Goal: Task Accomplishment & Management: Manage account settings

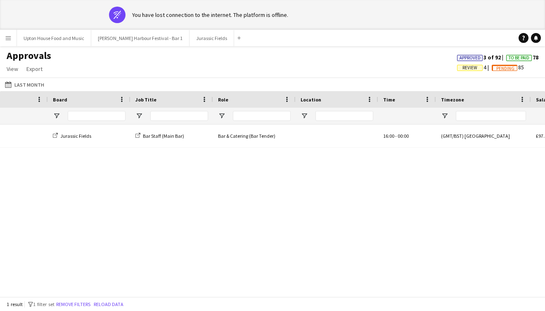
click at [12, 38] on button "Menu" at bounding box center [8, 38] width 17 height 17
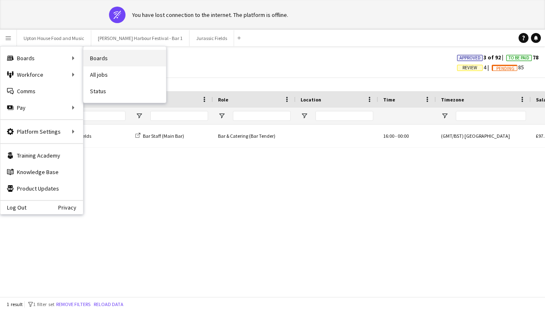
click at [99, 58] on link "Boards" at bounding box center [124, 58] width 83 height 17
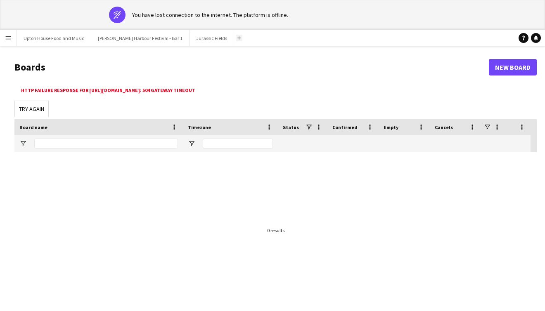
click at [237, 38] on app-icon "Add" at bounding box center [238, 37] width 3 height 3
click at [237, 37] on app-icon "Add" at bounding box center [238, 37] width 3 height 3
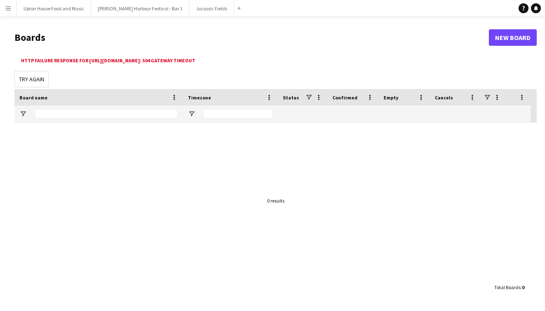
click at [183, 31] on h1 "Boards" at bounding box center [251, 37] width 474 height 12
click at [12, 9] on button "Menu" at bounding box center [8, 8] width 17 height 17
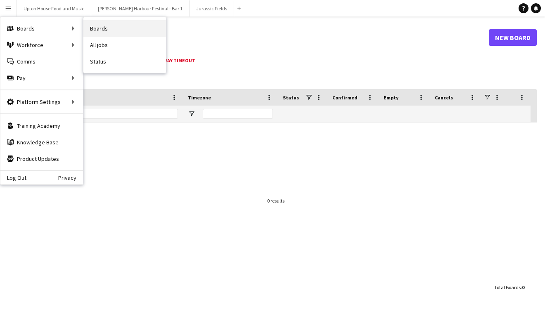
click at [102, 30] on link "Boards" at bounding box center [124, 28] width 83 height 17
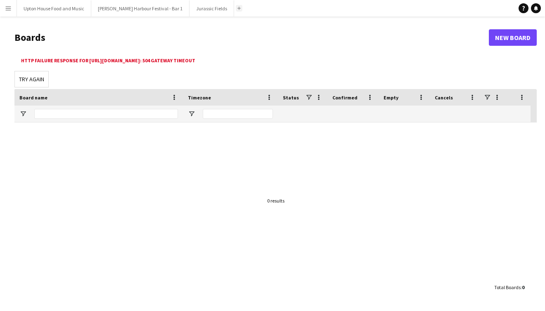
click at [237, 9] on app-icon "Add" at bounding box center [238, 8] width 3 height 3
click at [512, 38] on link "New Board" at bounding box center [512, 37] width 48 height 17
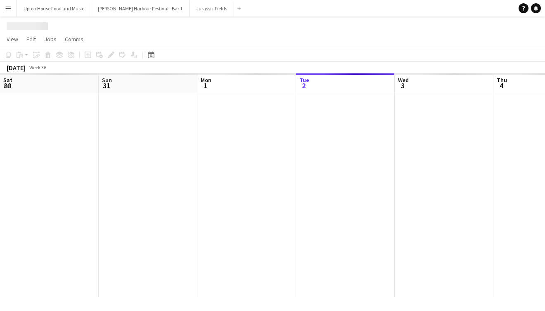
scroll to position [0, 197]
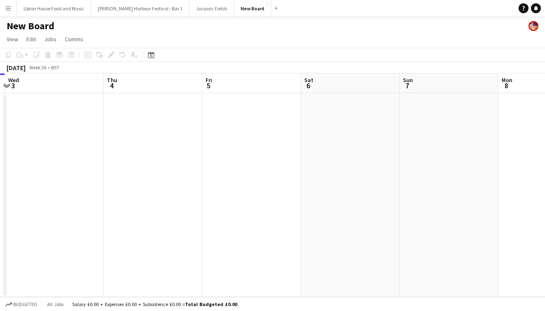
scroll to position [0, 305]
click at [342, 146] on div at bounding box center [275, 157] width 550 height 314
click at [344, 158] on app-date-cell at bounding box center [336, 195] width 99 height 204
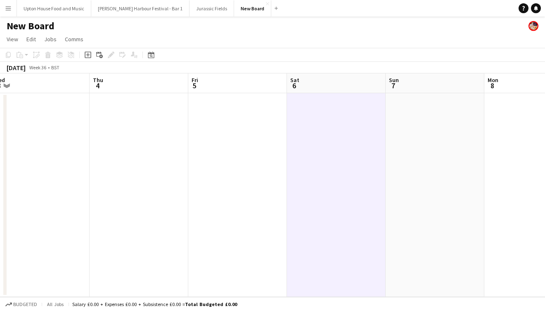
click at [344, 158] on app-date-cell at bounding box center [336, 195] width 99 height 204
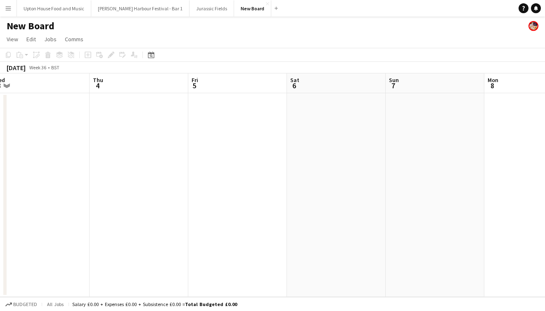
click at [344, 158] on app-date-cell at bounding box center [336, 195] width 99 height 204
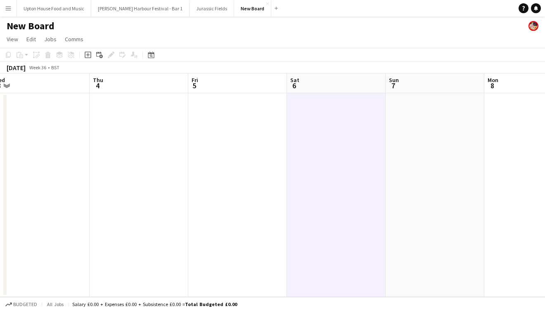
click at [344, 158] on app-date-cell at bounding box center [336, 195] width 99 height 204
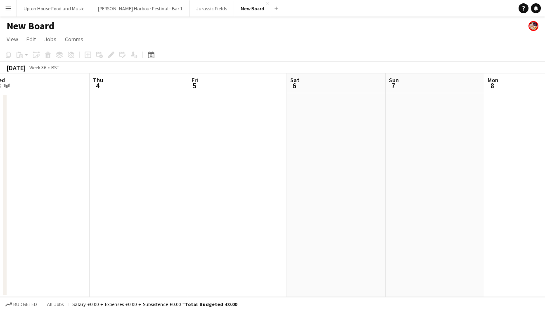
click at [344, 158] on app-date-cell at bounding box center [336, 195] width 99 height 204
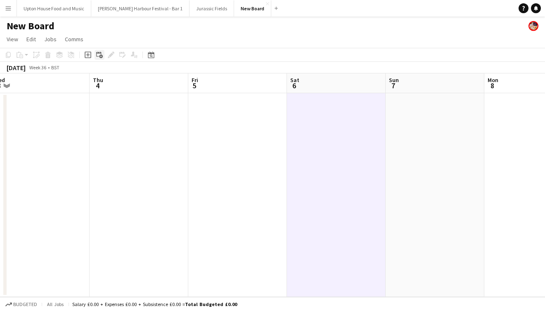
click at [98, 56] on icon "Add linked Job" at bounding box center [99, 55] width 7 height 7
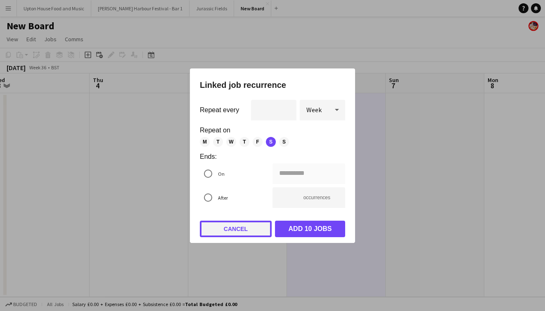
click at [236, 231] on button "Cancel" at bounding box center [236, 229] width 72 height 17
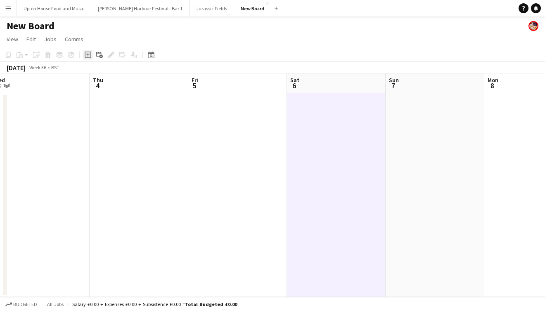
click at [89, 56] on icon "Add job" at bounding box center [88, 55] width 7 height 7
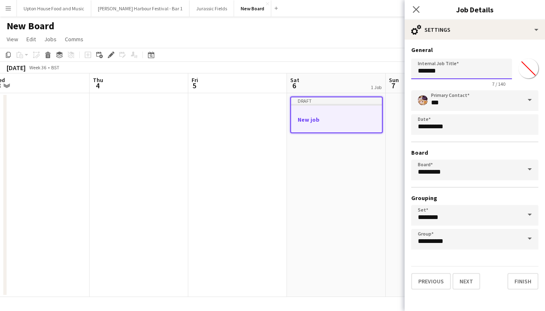
click at [448, 68] on input "*******" at bounding box center [461, 69] width 101 height 21
type input "*********"
click at [531, 100] on span at bounding box center [529, 100] width 17 height 20
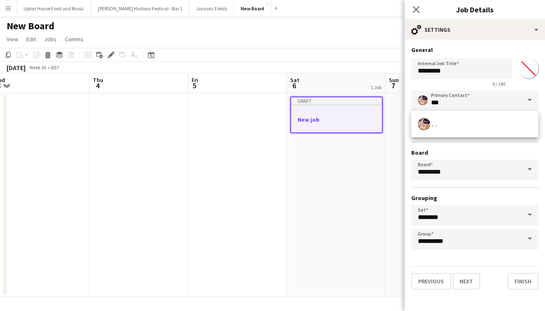
click at [458, 148] on div "**********" at bounding box center [474, 169] width 127 height 159
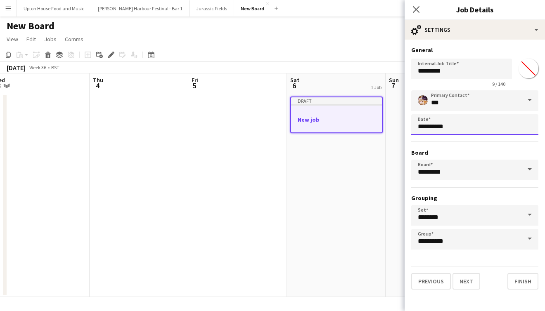
click at [446, 126] on body "Menu Boards Boards Boards All jobs Status Workforce Workforce My Workforce Recr…" at bounding box center [272, 155] width 545 height 311
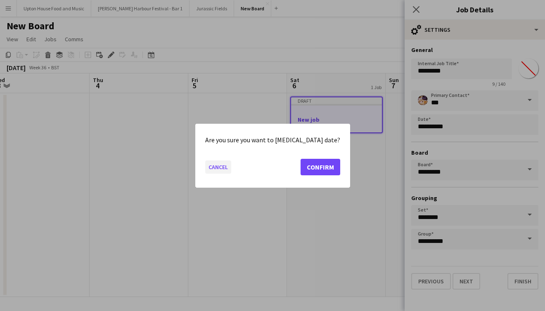
click at [230, 171] on button "Cancel" at bounding box center [218, 166] width 26 height 13
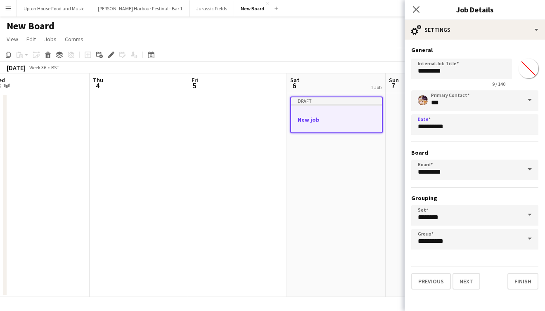
click at [528, 172] on span at bounding box center [529, 170] width 17 height 20
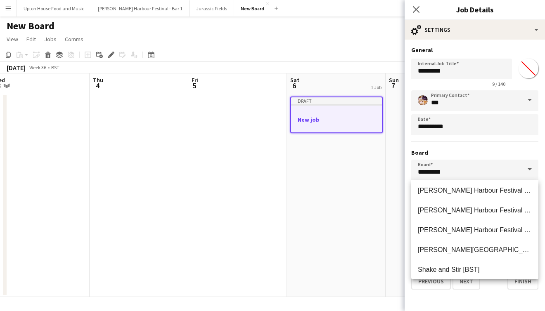
scroll to position [125, 0]
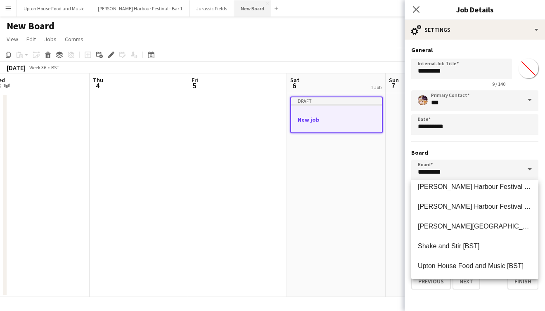
click at [234, 15] on button "New Board Close" at bounding box center [252, 8] width 37 height 16
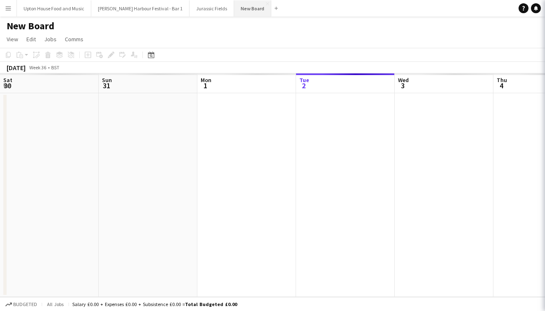
scroll to position [0, 197]
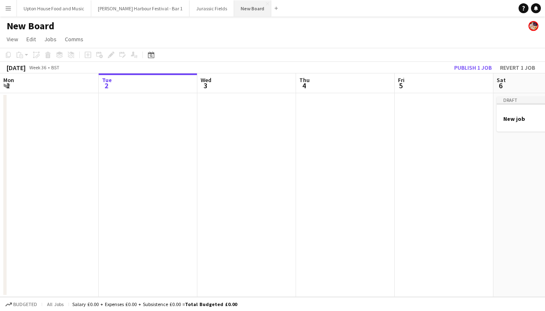
click at [234, 10] on button "New Board Close" at bounding box center [252, 8] width 37 height 16
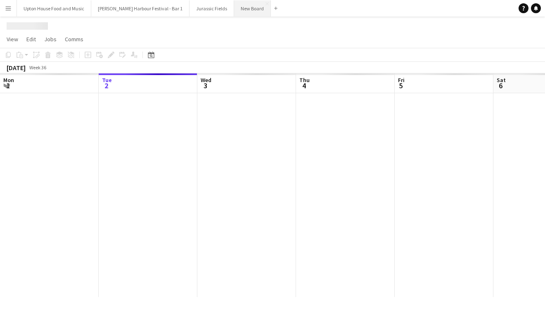
click at [234, 10] on button "New Board Close" at bounding box center [252, 8] width 37 height 16
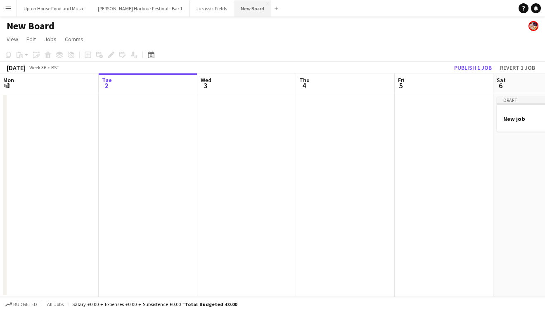
click at [234, 7] on button "New Board Close" at bounding box center [252, 8] width 37 height 16
click at [31, 44] on link "Edit" at bounding box center [31, 39] width 16 height 11
click at [215, 42] on app-page-menu "View Day view expanded Day view collapsed Month view Date picker Jump to [DATE]…" at bounding box center [272, 40] width 545 height 16
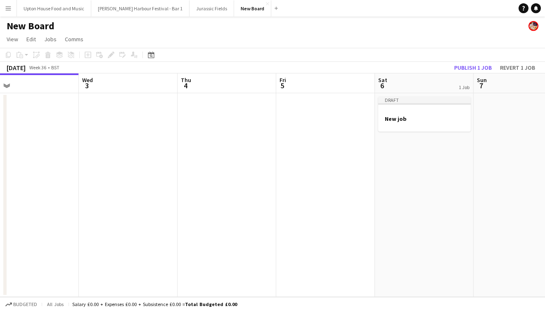
scroll to position [0, 323]
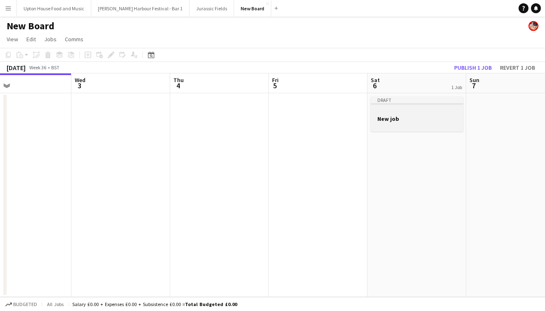
click at [406, 109] on div at bounding box center [416, 111] width 92 height 6
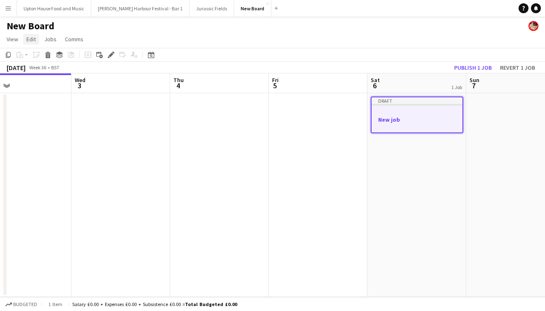
click at [34, 38] on span "Edit" at bounding box center [30, 38] width 9 height 7
click at [246, 24] on div "New Board" at bounding box center [272, 25] width 545 height 16
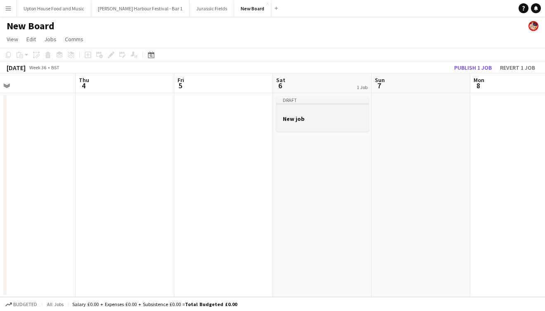
scroll to position [0, 323]
click at [316, 124] on div at bounding box center [318, 126] width 92 height 7
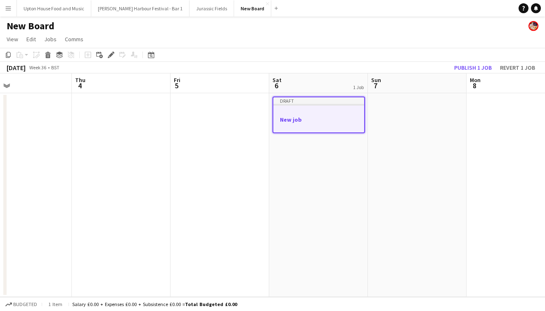
click at [11, 11] on app-icon "Menu" at bounding box center [8, 8] width 7 height 7
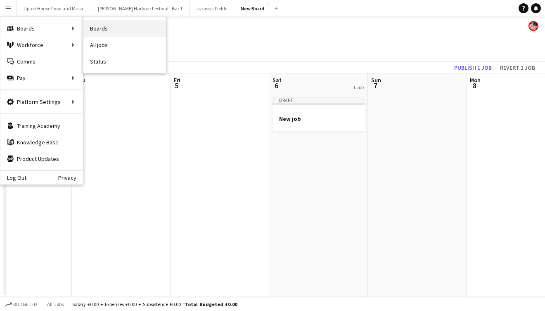
click at [106, 30] on link "Boards" at bounding box center [124, 28] width 83 height 17
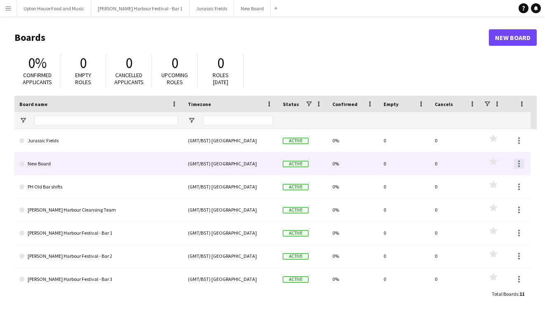
click at [516, 162] on div at bounding box center [519, 164] width 10 height 10
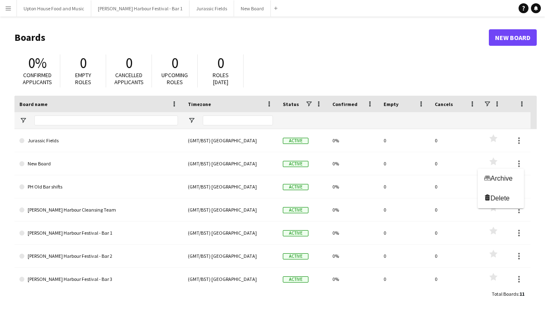
click at [98, 170] on div at bounding box center [272, 155] width 545 height 311
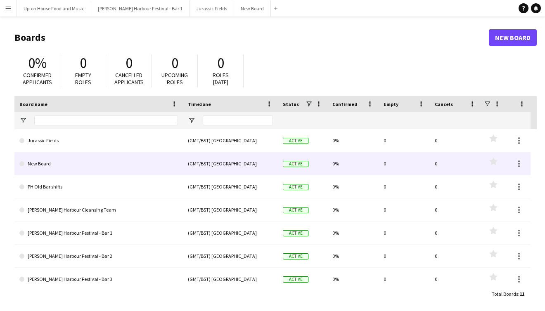
click at [75, 164] on link "New Board" at bounding box center [98, 163] width 158 height 23
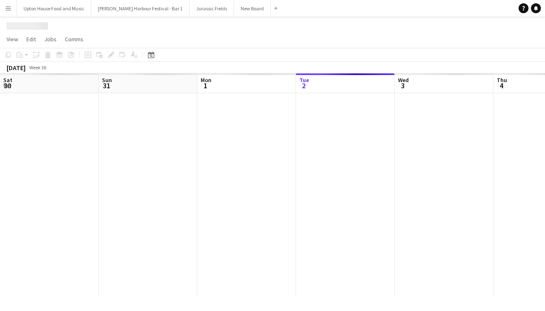
scroll to position [0, 197]
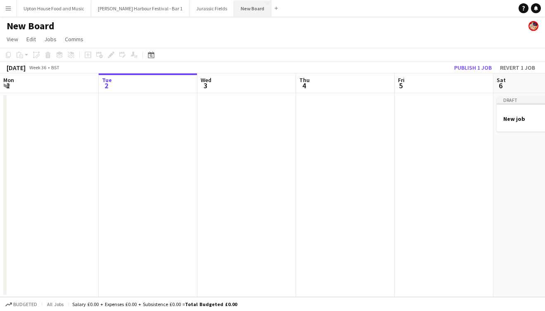
click at [234, 8] on button "New Board Close" at bounding box center [252, 8] width 37 height 16
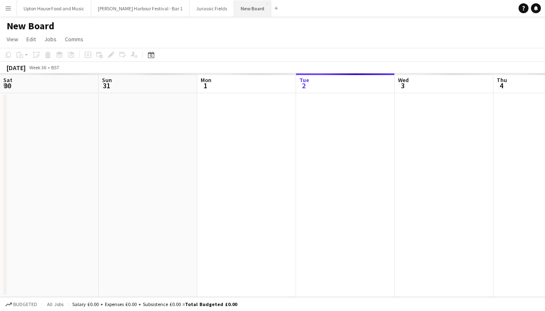
click at [234, 8] on button "New Board Close" at bounding box center [252, 8] width 37 height 16
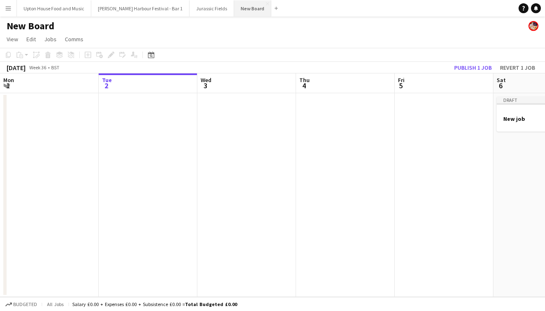
click at [234, 8] on button "New Board Close" at bounding box center [252, 8] width 37 height 16
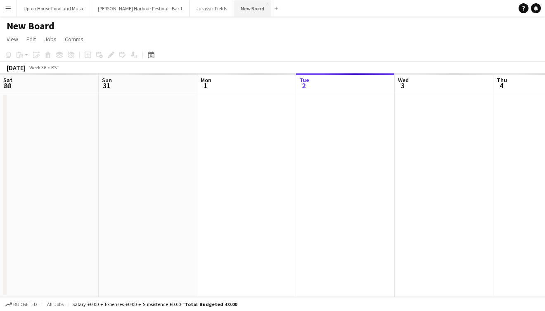
click at [234, 8] on button "New Board Close" at bounding box center [252, 8] width 37 height 16
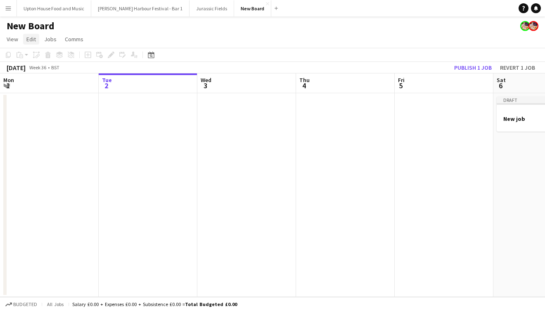
click at [27, 37] on span "Edit" at bounding box center [30, 38] width 9 height 7
click at [11, 7] on app-icon "Menu" at bounding box center [8, 8] width 7 height 7
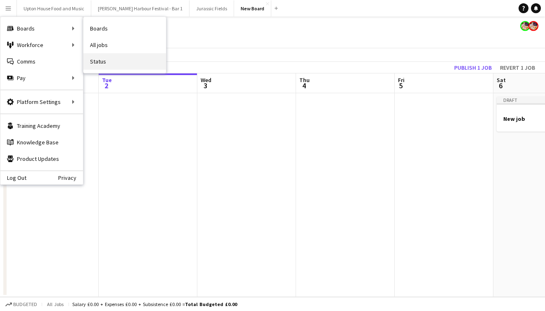
click at [98, 60] on link "Status" at bounding box center [124, 61] width 83 height 17
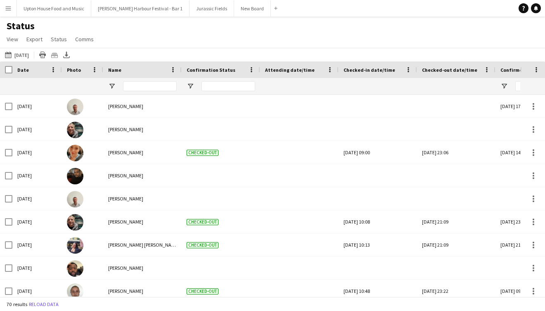
click at [10, 9] on app-icon "Menu" at bounding box center [8, 8] width 7 height 7
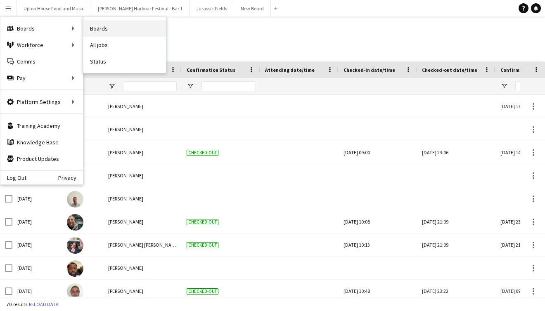
click at [111, 29] on link "Boards" at bounding box center [124, 28] width 83 height 17
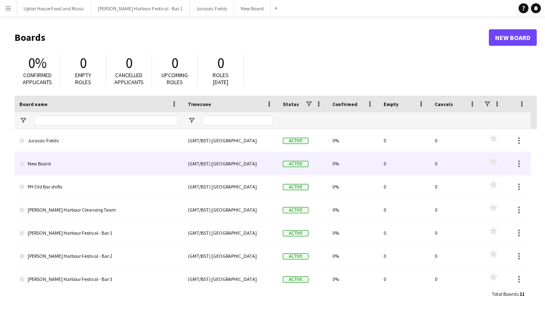
click at [24, 162] on span at bounding box center [21, 163] width 5 height 5
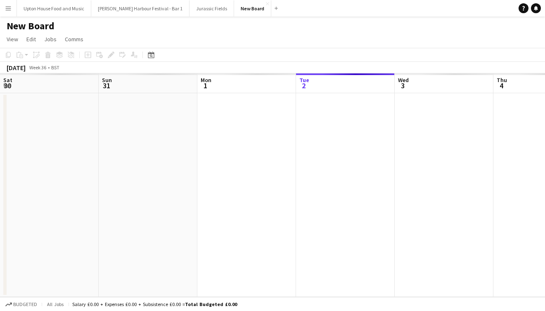
scroll to position [0, 197]
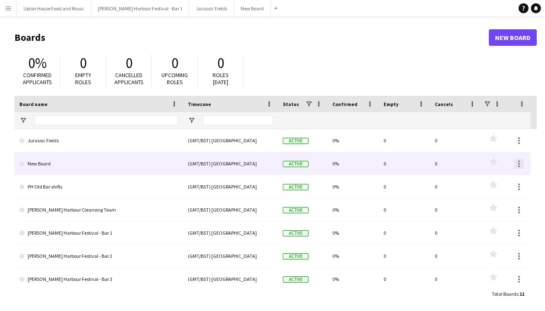
click at [519, 161] on div at bounding box center [519, 164] width 10 height 10
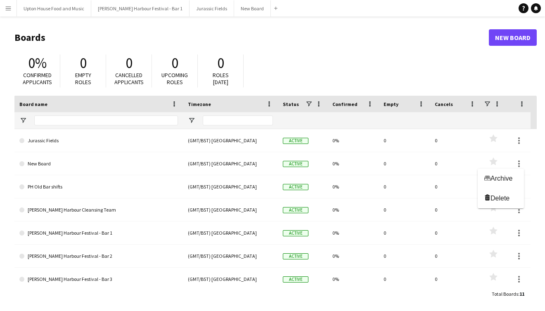
scroll to position [3, 0]
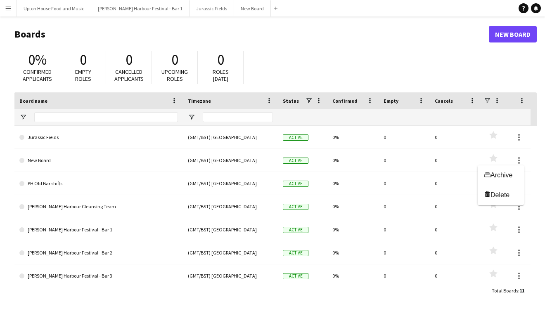
click at [349, 60] on div at bounding box center [272, 155] width 545 height 311
click at [510, 37] on link "New Board" at bounding box center [512, 34] width 48 height 17
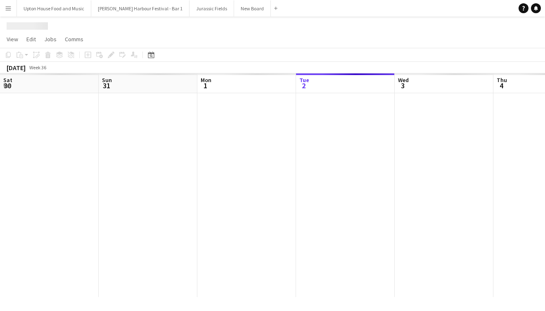
scroll to position [0, 197]
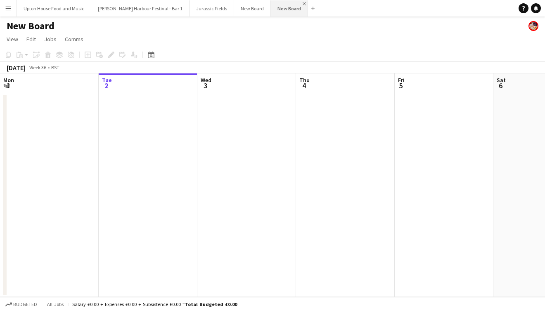
click at [302, 4] on app-icon "Close" at bounding box center [303, 3] width 3 height 3
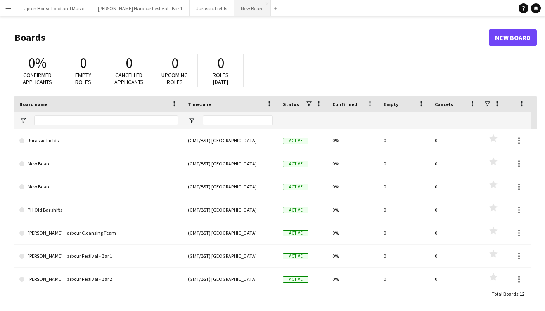
click at [234, 11] on button "New Board Close" at bounding box center [252, 8] width 37 height 16
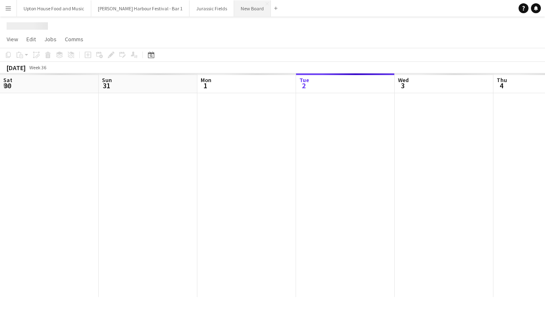
scroll to position [0, 197]
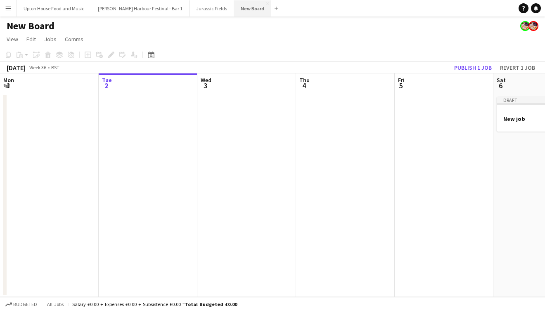
click at [234, 6] on button "New Board Close" at bounding box center [252, 8] width 37 height 16
click at [150, 56] on icon at bounding box center [151, 55] width 3 height 3
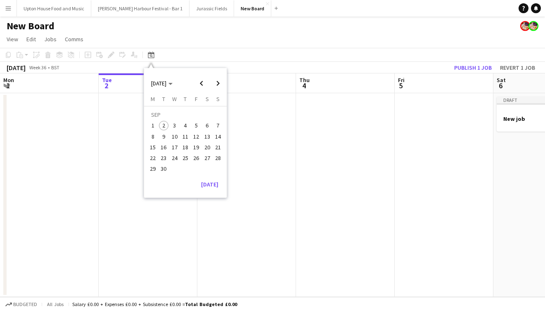
click at [243, 41] on app-page-menu "View Day view expanded Day view collapsed Month view Date picker Jump to [DATE]…" at bounding box center [272, 40] width 545 height 16
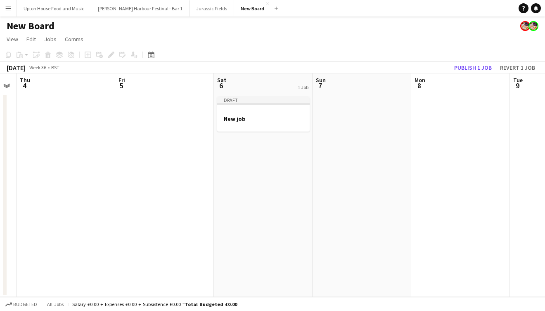
scroll to position [0, 309]
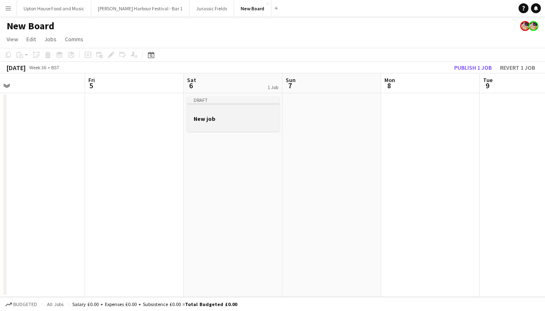
click at [237, 129] on div at bounding box center [233, 126] width 92 height 7
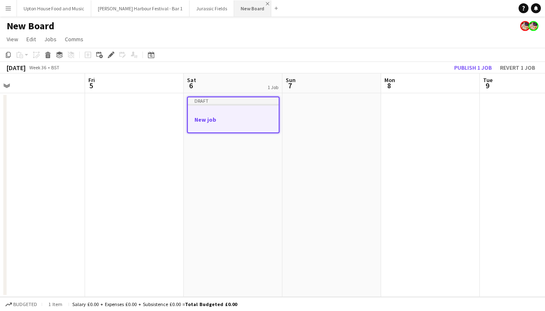
click at [266, 3] on app-icon "Close" at bounding box center [267, 3] width 3 height 3
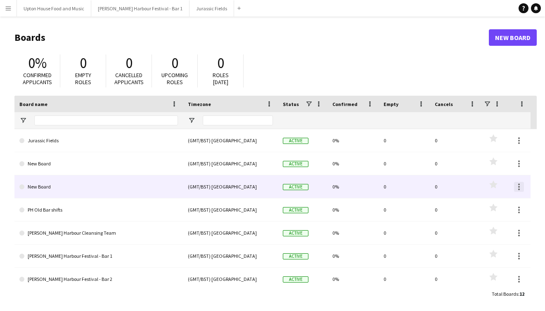
click at [518, 186] on div at bounding box center [519, 187] width 2 height 2
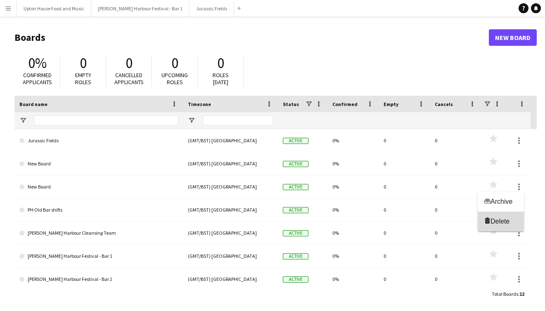
click at [497, 221] on span "Delete" at bounding box center [499, 221] width 19 height 7
click at [10, 8] on app-icon "Menu" at bounding box center [8, 8] width 7 height 7
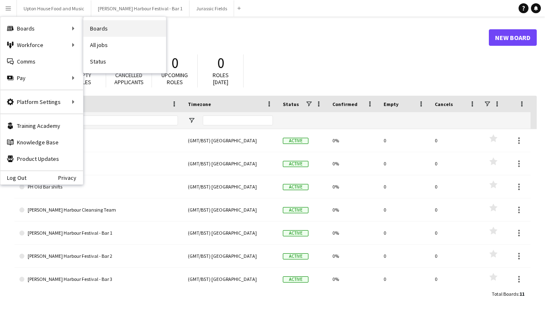
click at [106, 29] on link "Boards" at bounding box center [124, 28] width 83 height 17
